Goal: Task Accomplishment & Management: Use online tool/utility

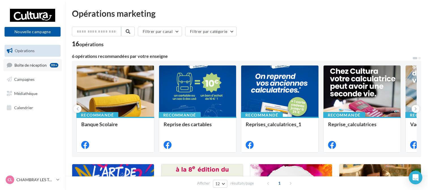
click at [29, 64] on span "Boîte de réception" at bounding box center [30, 64] width 32 height 5
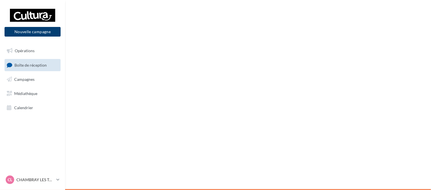
click at [36, 33] on button "Nouvelle campagne" at bounding box center [33, 32] width 56 height 10
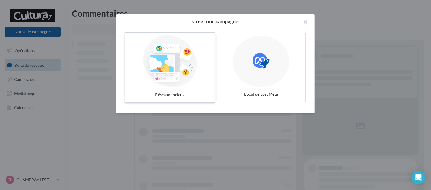
click at [177, 69] on div at bounding box center [170, 61] width 85 height 52
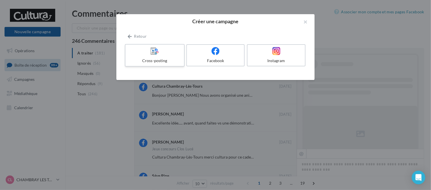
click at [154, 57] on label "Cross-posting" at bounding box center [155, 55] width 60 height 23
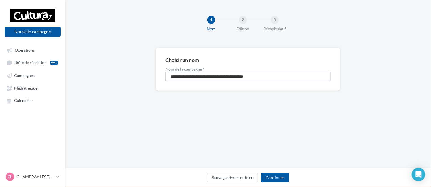
drag, startPoint x: 277, startPoint y: 76, endPoint x: 90, endPoint y: 84, distance: 186.9
click at [90, 84] on div "**********" at bounding box center [248, 78] width 366 height 61
type input "*"
type input "**********"
click at [285, 176] on button "Continuer" at bounding box center [275, 178] width 28 height 10
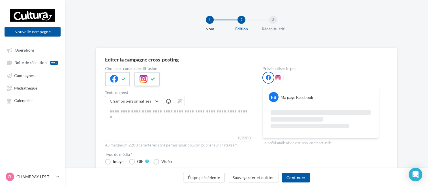
click at [153, 80] on icon at bounding box center [153, 79] width 5 height 4
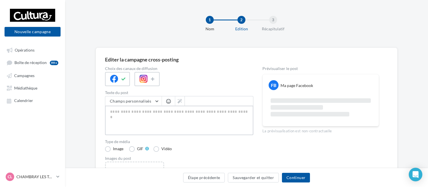
click at [129, 112] on textarea at bounding box center [179, 120] width 148 height 29
paste textarea "**********"
type textarea "**********"
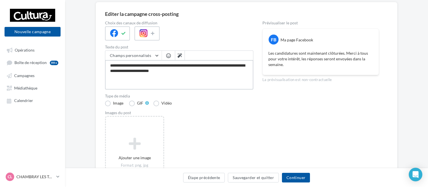
scroll to position [57, 0]
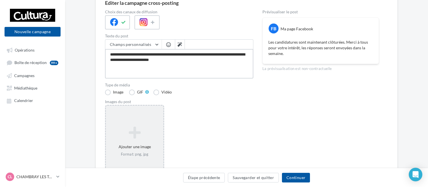
type textarea "**********"
click at [141, 129] on icon at bounding box center [134, 133] width 53 height 14
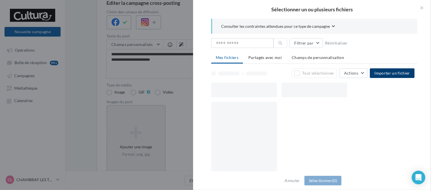
click at [387, 69] on button "Importer un fichier" at bounding box center [392, 73] width 45 height 10
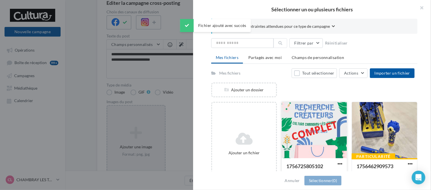
click at [324, 133] on div at bounding box center [314, 130] width 65 height 57
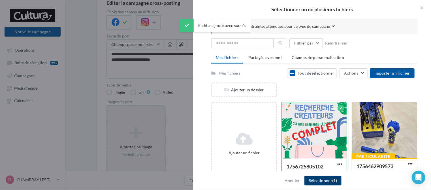
click at [330, 179] on button "Sélectionner (1)" at bounding box center [323, 181] width 37 height 10
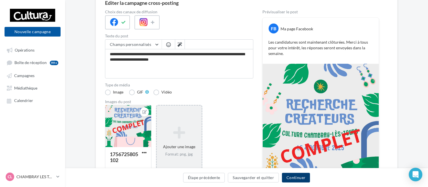
click at [299, 177] on button "Continuer" at bounding box center [296, 178] width 28 height 10
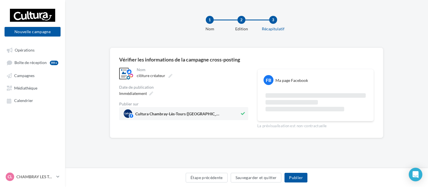
click at [246, 115] on button at bounding box center [243, 113] width 6 height 7
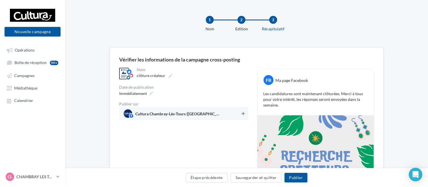
click at [246, 114] on button at bounding box center [244, 113] width 6 height 7
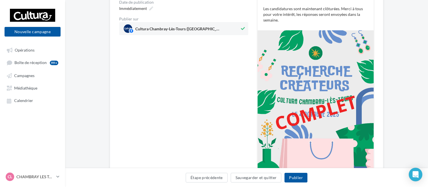
scroll to position [143, 0]
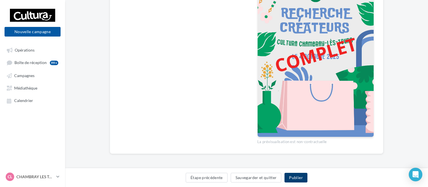
click at [298, 176] on button "Publier" at bounding box center [296, 178] width 23 height 10
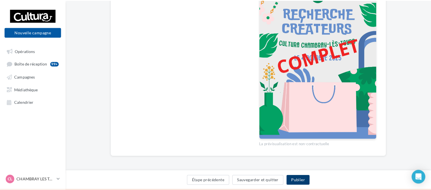
scroll to position [140, 0]
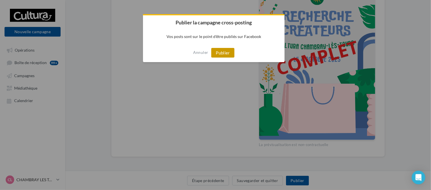
click at [227, 54] on button "Publier" at bounding box center [222, 53] width 23 height 10
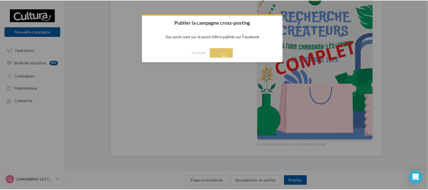
scroll to position [9, 0]
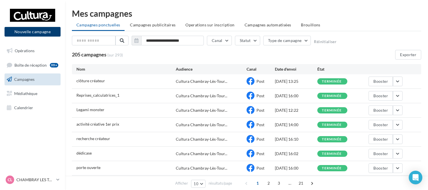
click at [30, 32] on button "Nouvelle campagne" at bounding box center [33, 32] width 56 height 10
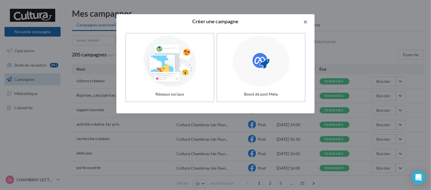
click at [306, 21] on button "button" at bounding box center [303, 22] width 23 height 17
